Goal: Information Seeking & Learning: Learn about a topic

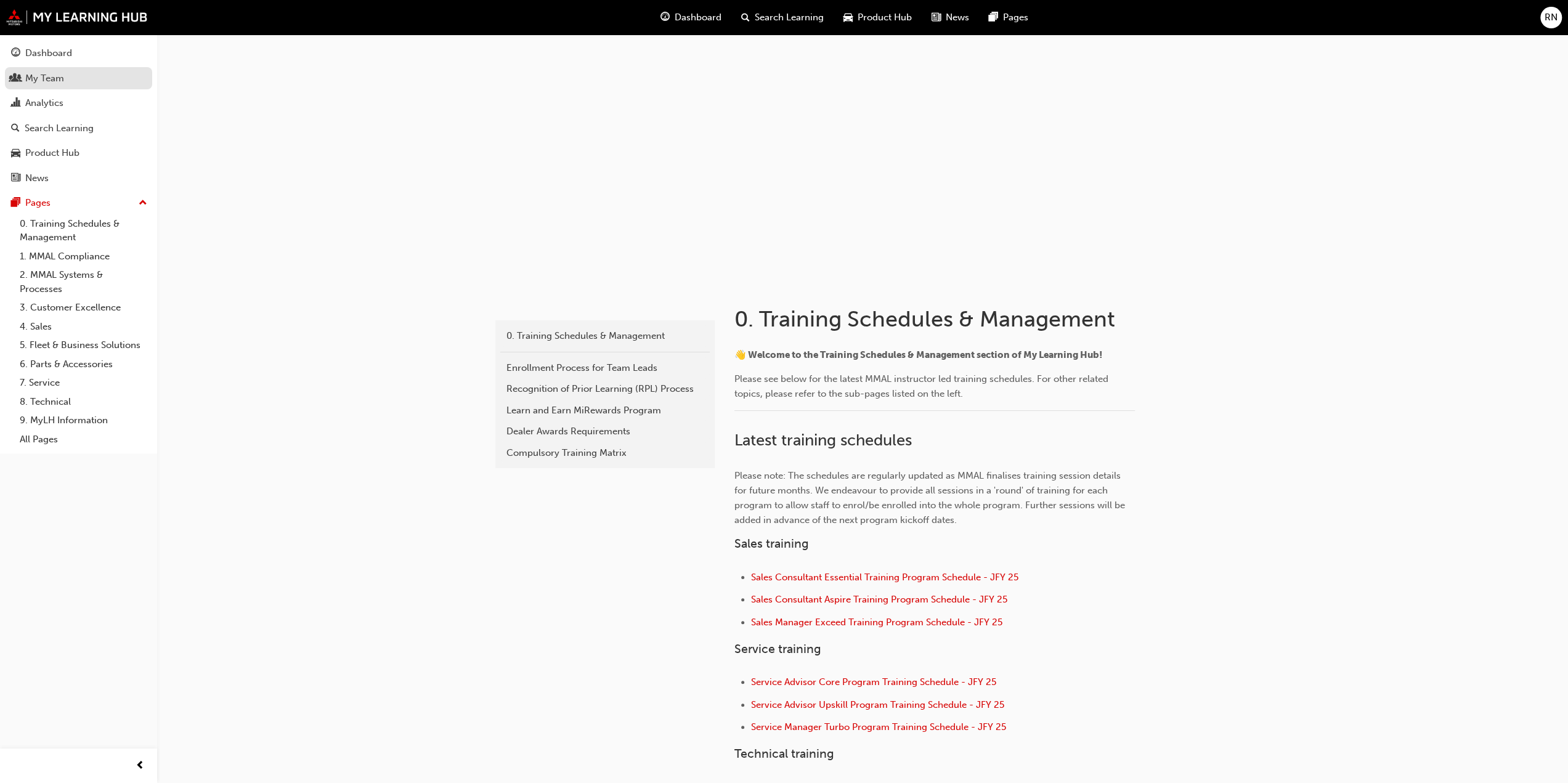
click at [35, 79] on div "My Team" at bounding box center [45, 78] width 39 height 14
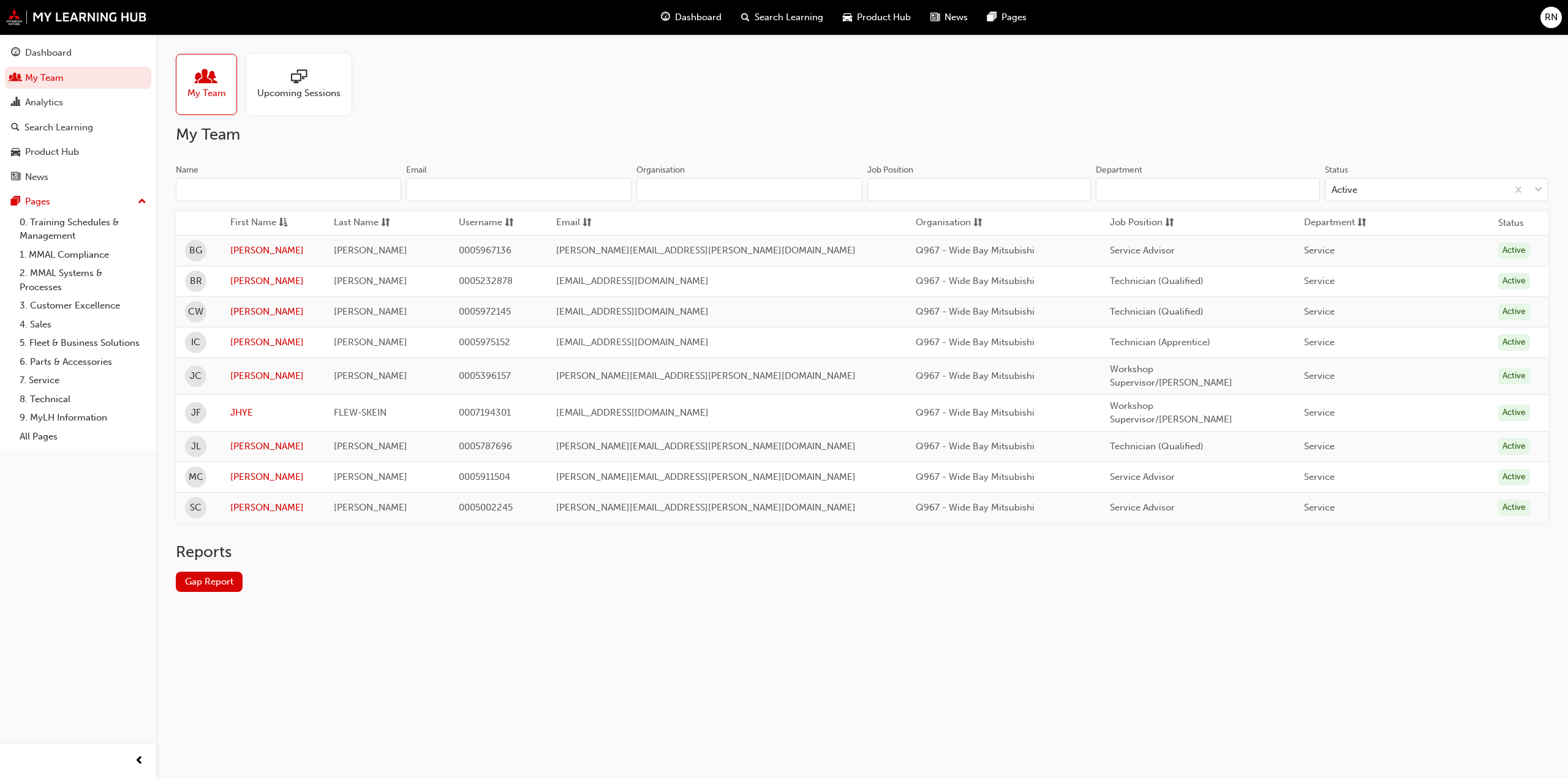
click at [519, 100] on div "My Team Upcoming Sessions" at bounding box center [862, 84] width 1372 height 61
click at [247, 278] on link "[PERSON_NAME]" at bounding box center [273, 281] width 86 height 14
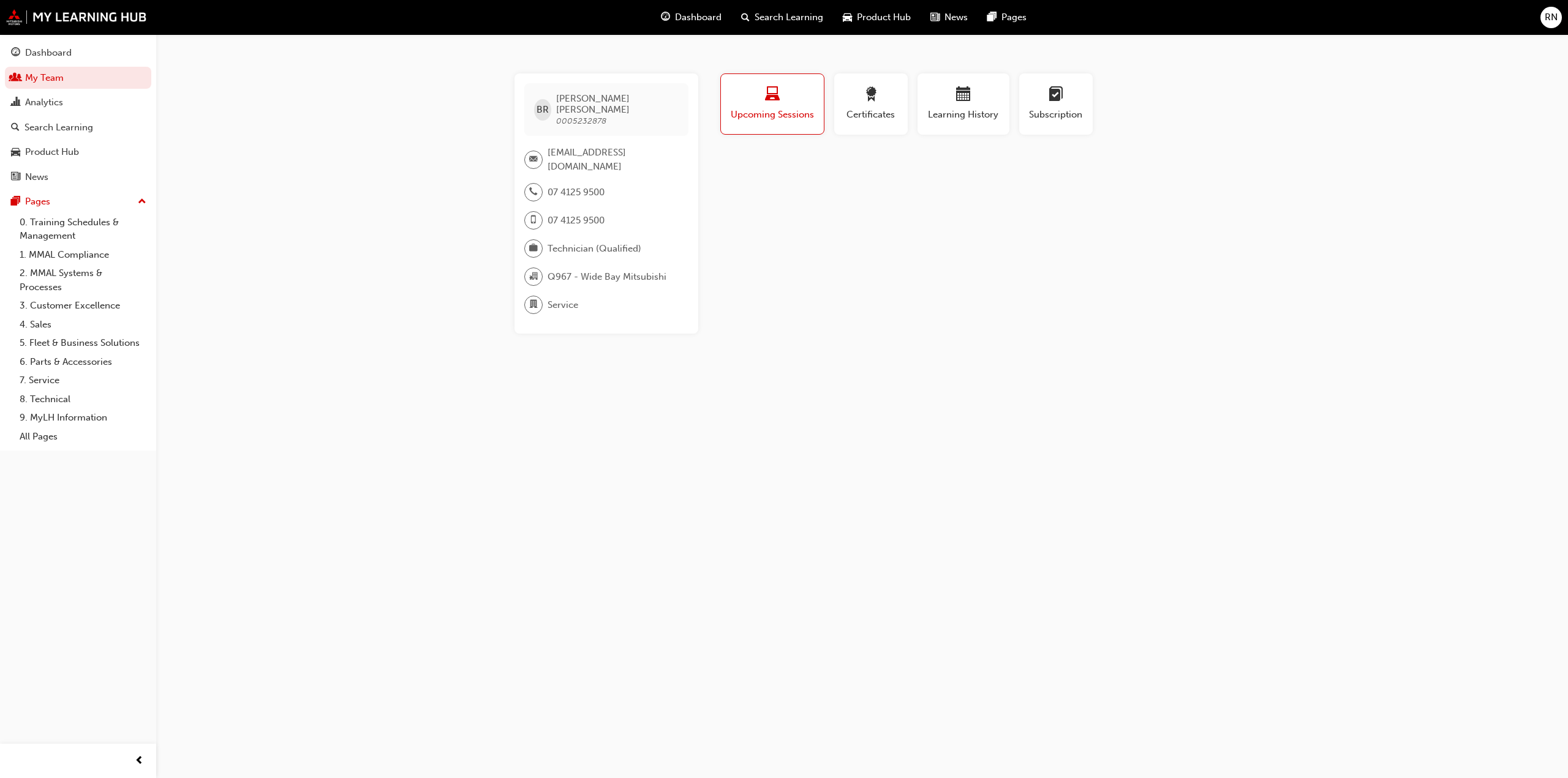
drag, startPoint x: 814, startPoint y: 223, endPoint x: 237, endPoint y: 218, distance: 577.0
click at [813, 223] on div "Profile Upcoming Sessions Certificates Learning History Subscription BR [PERSON…" at bounding box center [963, 204] width 492 height 260
click at [18, 81] on span "people-icon" at bounding box center [15, 78] width 9 height 11
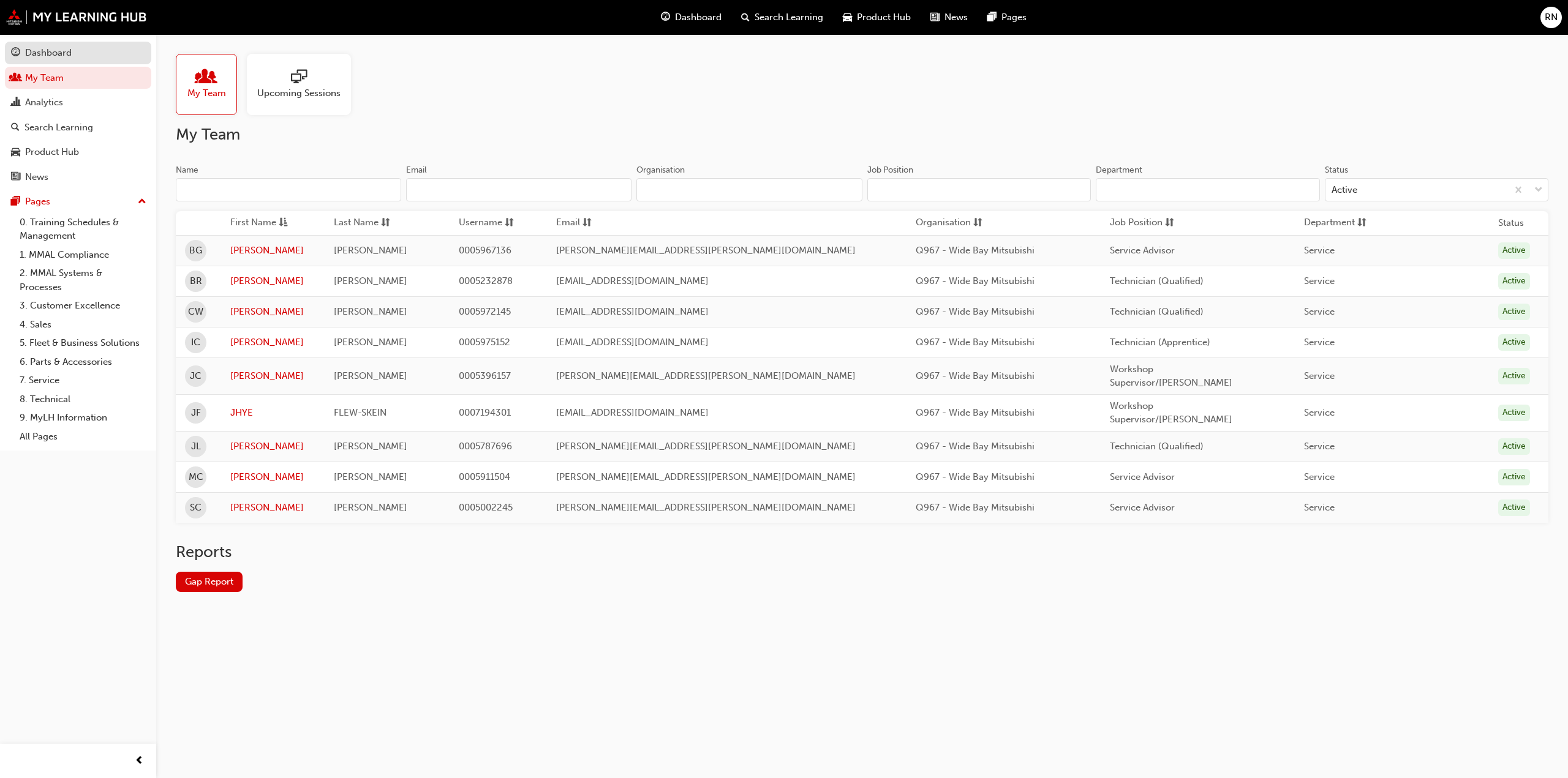
click at [40, 57] on div "Dashboard" at bounding box center [48, 52] width 47 height 14
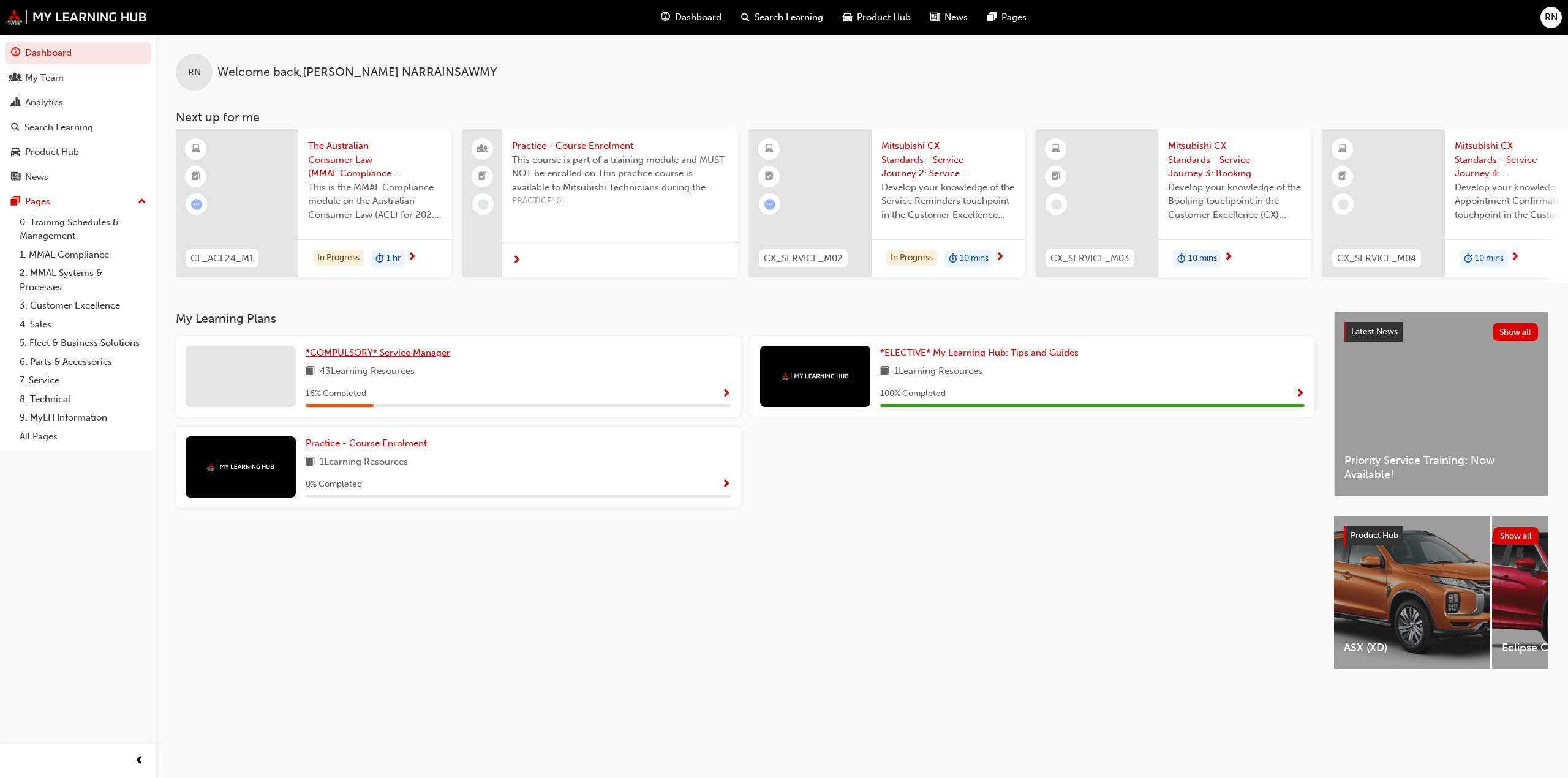
click at [393, 358] on span "*COMPULSORY* Service Manager" at bounding box center [378, 352] width 144 height 11
click at [237, 486] on div at bounding box center [241, 467] width 111 height 61
click at [364, 464] on span "1 Learning Resources" at bounding box center [364, 462] width 88 height 16
click at [251, 462] on div at bounding box center [241, 467] width 111 height 61
click at [728, 488] on span "Show Progress" at bounding box center [726, 484] width 9 height 11
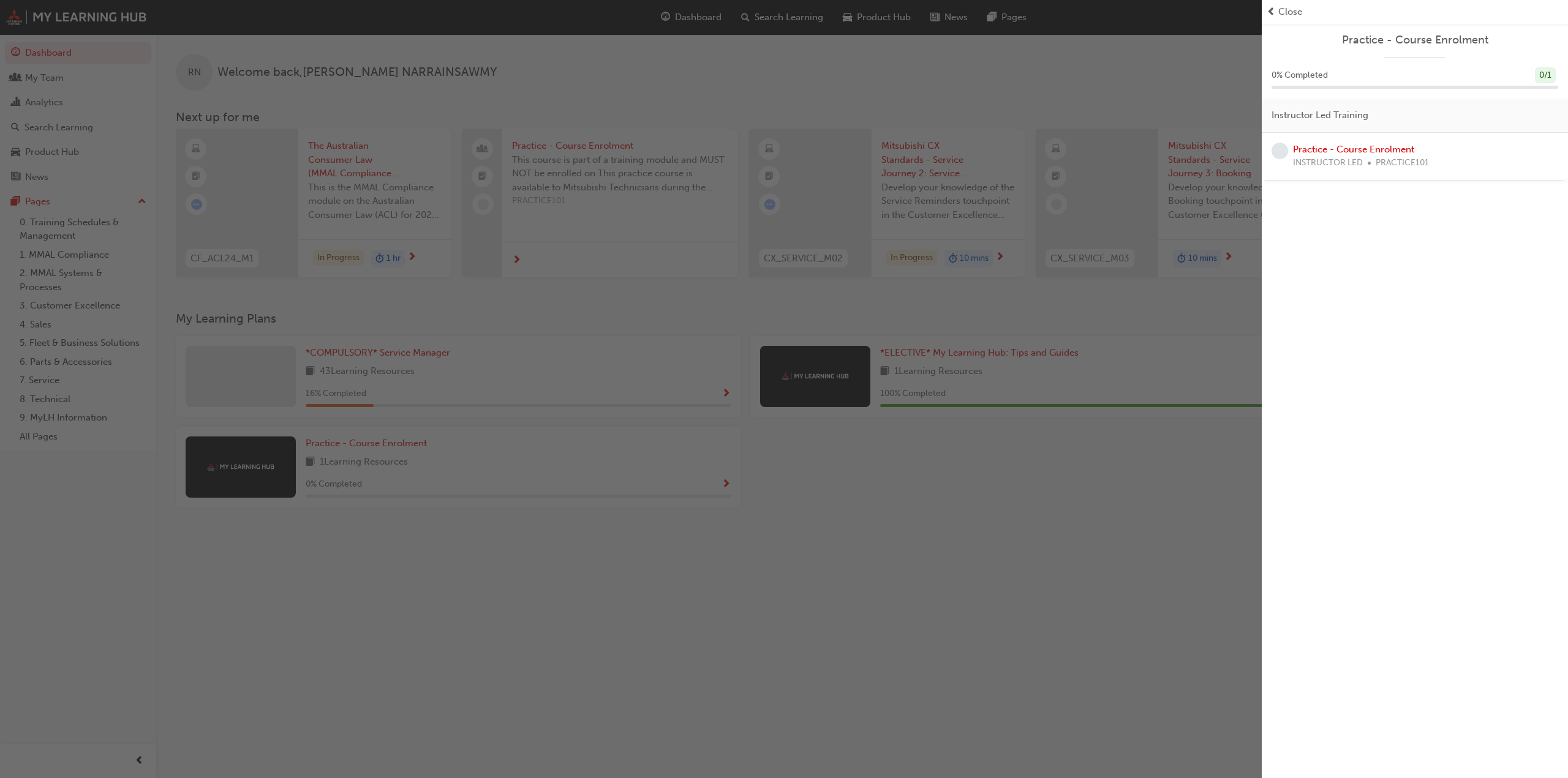
drag, startPoint x: 1457, startPoint y: 201, endPoint x: 1498, endPoint y: 137, distance: 76.0
click at [1461, 199] on div "Practice - Course Enrolment 0 % Completed 0 / 1 Instructor Led Training Practic…" at bounding box center [1415, 389] width 306 height 778
click at [725, 613] on div "button" at bounding box center [631, 389] width 1262 height 778
